Goal: Task Accomplishment & Management: Complete application form

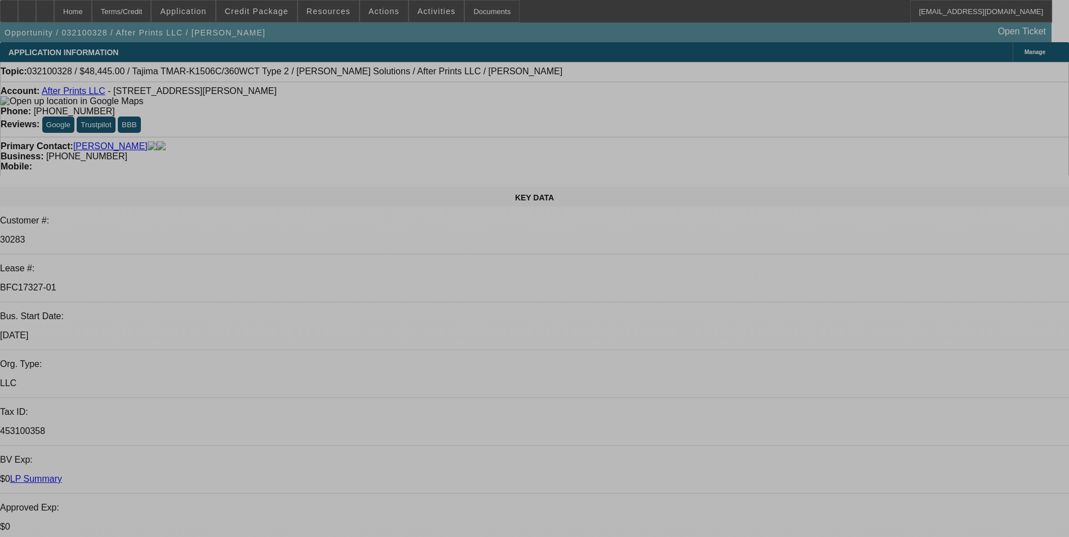
select select "0"
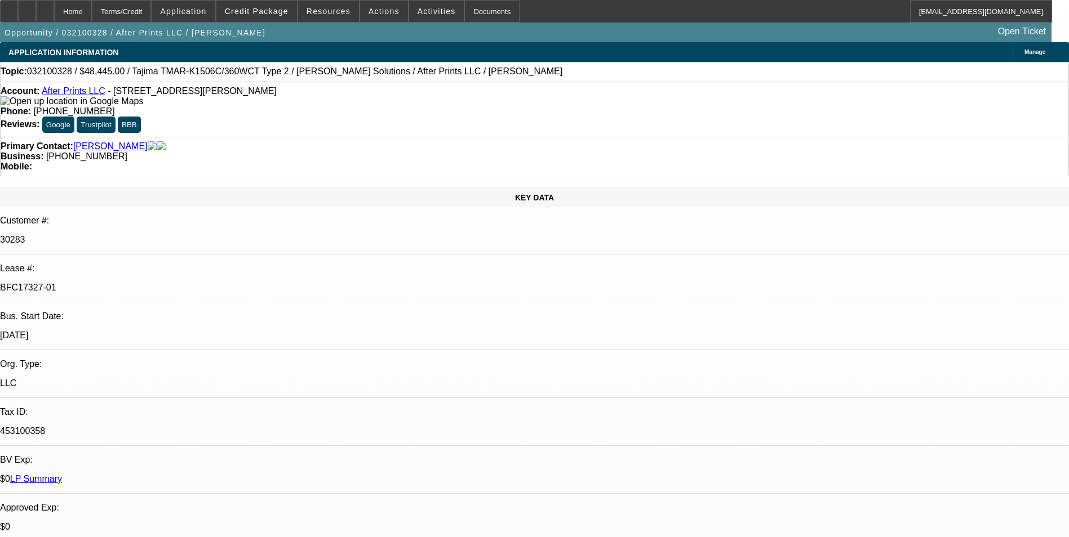
select select "0"
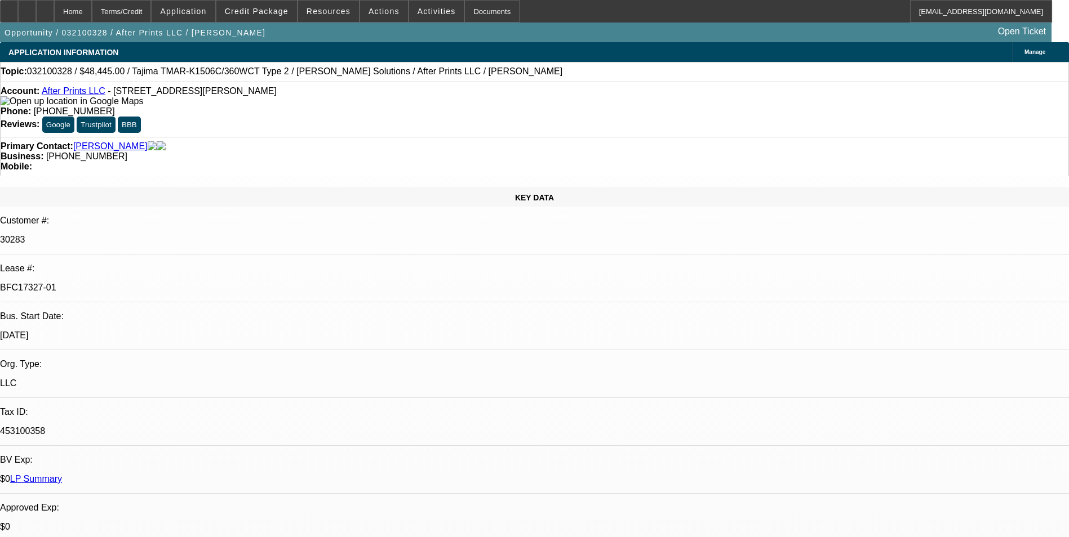
select select "0"
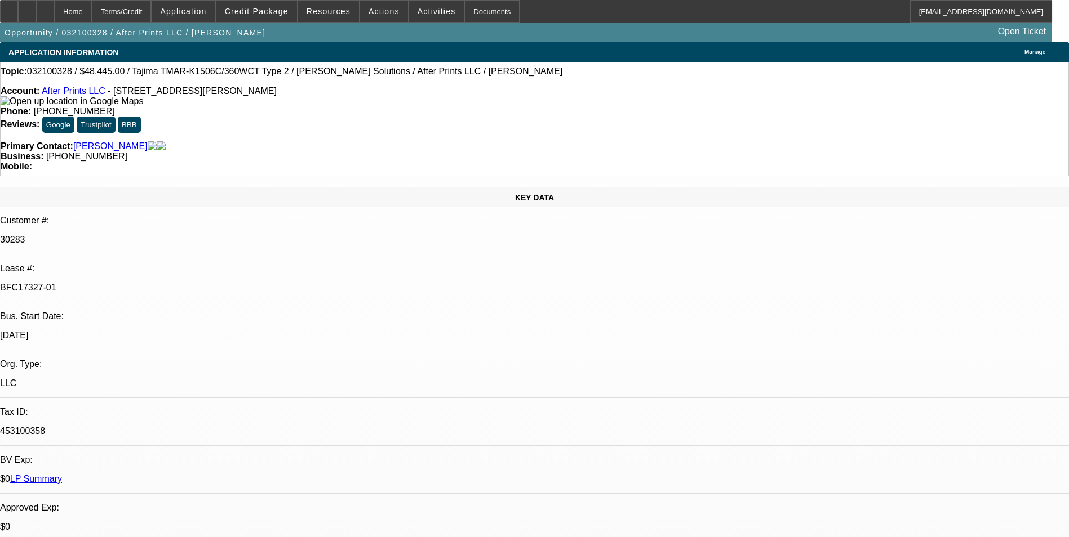
select select "0"
select select "1"
select select "2"
select select "6"
select select "1"
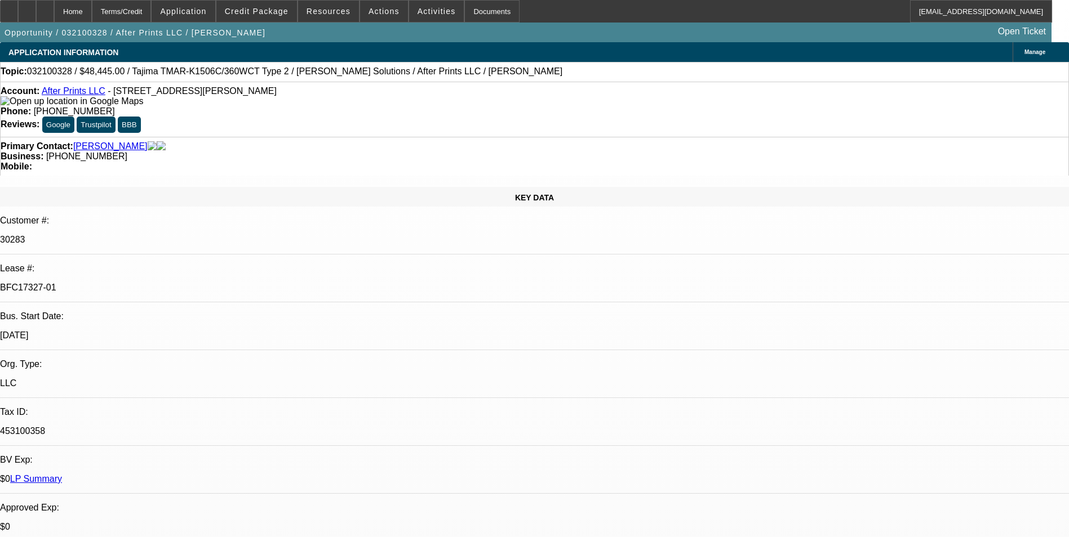
select select "2"
select select "6"
select select "1"
select select "2"
select select "6"
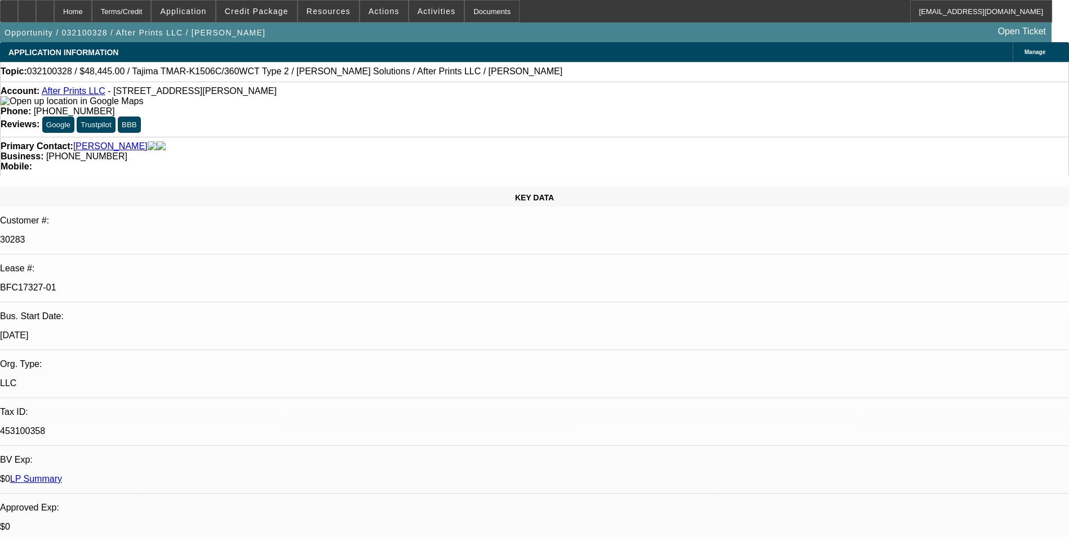
select select "1"
select select "2"
